Goal: Information Seeking & Learning: Learn about a topic

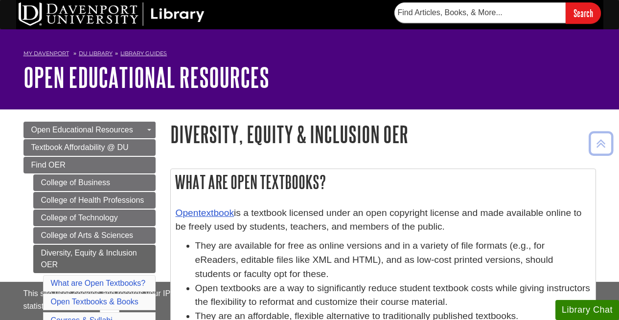
scroll to position [354, 0]
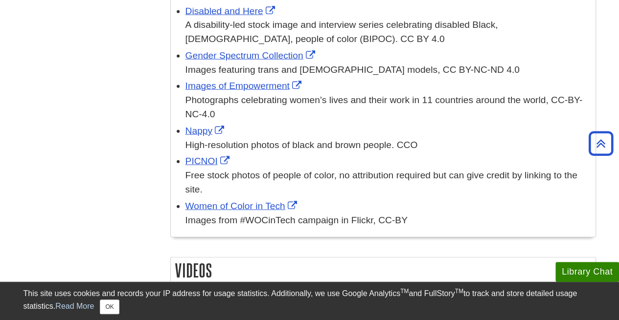
scroll to position [1175, 0]
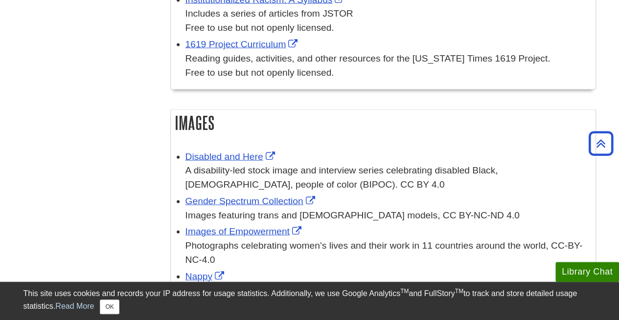
scroll to position [1024, 0]
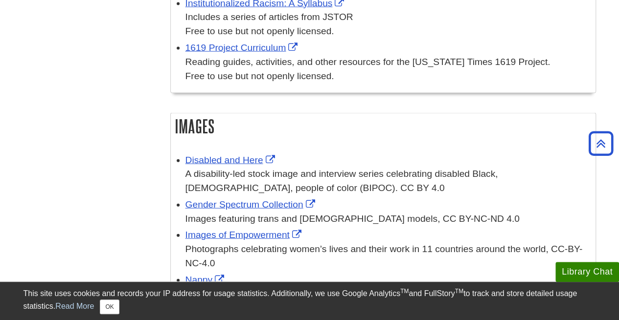
click at [201, 113] on h2 "Images" at bounding box center [383, 126] width 425 height 26
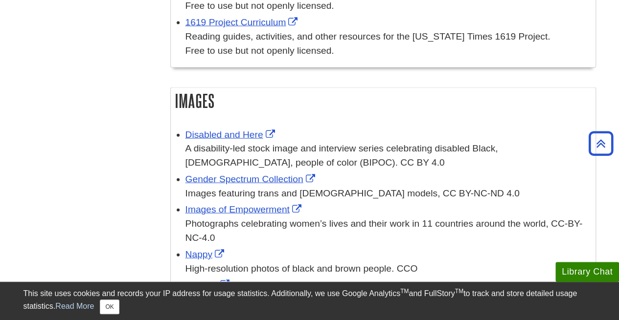
scroll to position [1057, 0]
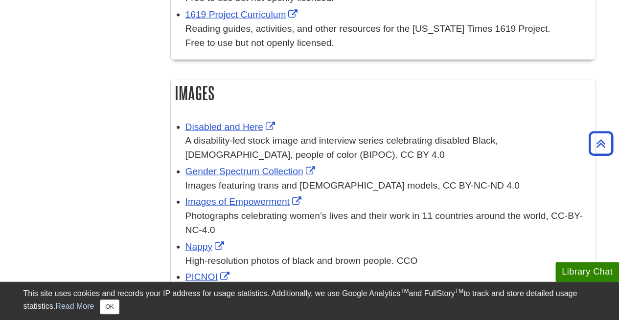
click at [202, 80] on h2 "Images" at bounding box center [383, 93] width 425 height 26
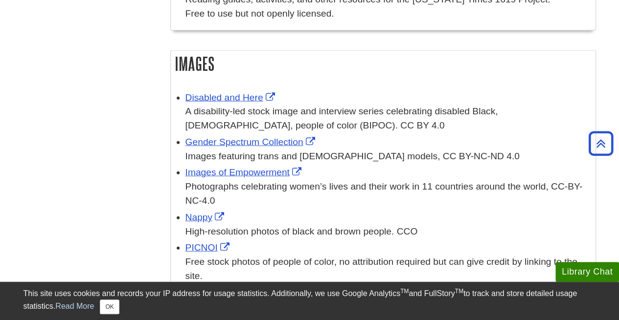
scroll to position [1073, 0]
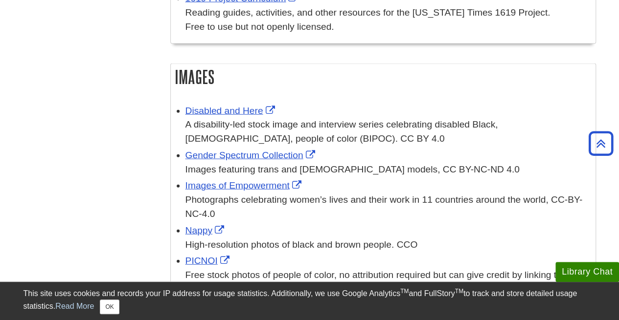
drag, startPoint x: 202, startPoint y: 25, endPoint x: 125, endPoint y: 61, distance: 85.1
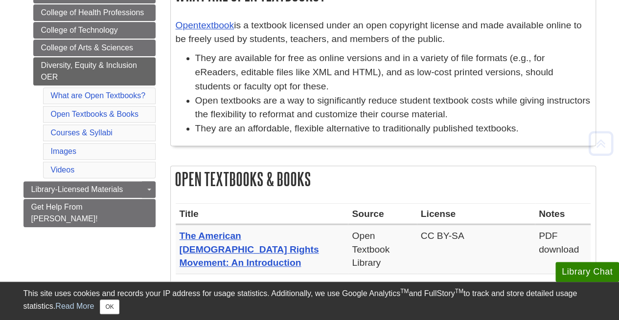
scroll to position [197, 0]
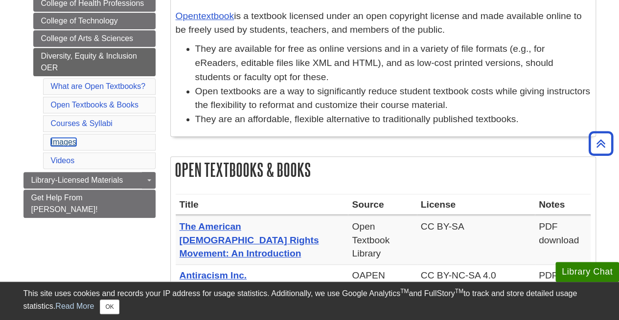
click at [58, 141] on link "Images" at bounding box center [63, 142] width 25 height 8
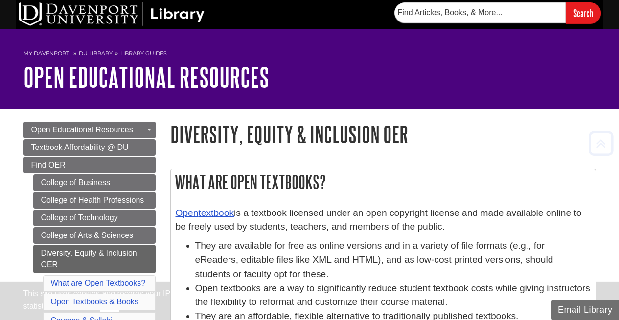
scroll to position [1081, 0]
